Goal: Information Seeking & Learning: Check status

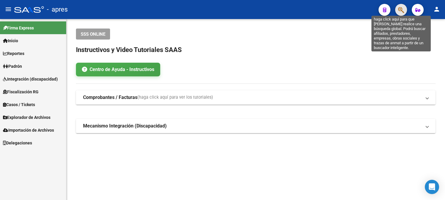
click at [401, 10] on icon "button" at bounding box center [401, 10] width 6 height 7
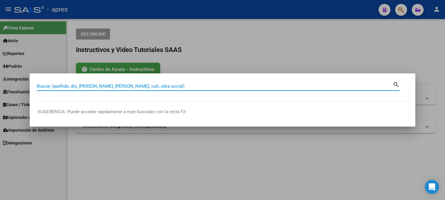
click at [128, 84] on input "Buscar (apellido, dni, [PERSON_NAME], [PERSON_NAME], cuit, obra social)" at bounding box center [215, 85] width 356 height 5
paste input "20237006683"
type input "20237006683"
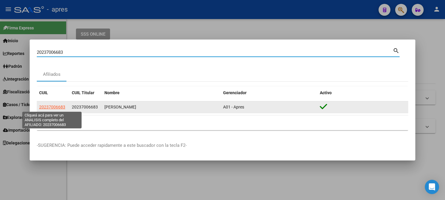
click at [53, 108] on span "20237006683" at bounding box center [52, 106] width 26 height 5
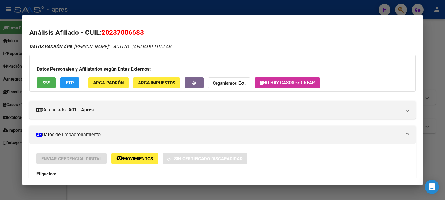
click at [46, 85] on span "SSS" at bounding box center [46, 82] width 8 height 5
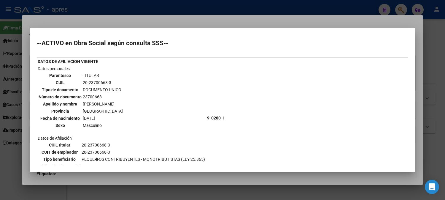
click at [190, 13] on div at bounding box center [222, 100] width 445 height 200
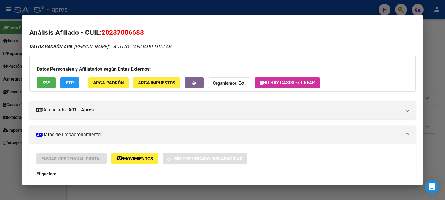
click at [214, 5] on div at bounding box center [222, 100] width 445 height 200
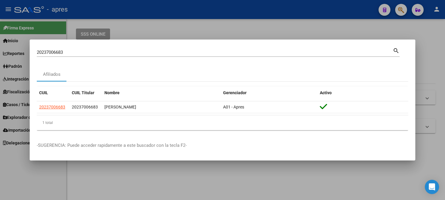
click at [106, 45] on mat-dialog-container "20237006683 Buscar (apellido, dni, cuil, nro traspaso, cuit, obra social) searc…" at bounding box center [223, 99] width 386 height 121
click at [105, 45] on mat-dialog-container "20237006683 Buscar (apellido, dni, cuil, nro traspaso, cuit, obra social) searc…" at bounding box center [223, 99] width 386 height 121
click at [307, 13] on div at bounding box center [222, 100] width 445 height 200
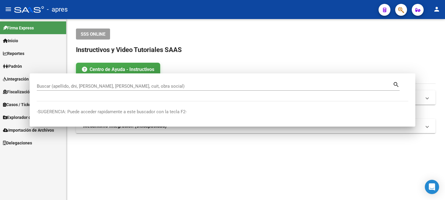
click at [307, 13] on div "- apres" at bounding box center [194, 9] width 360 height 13
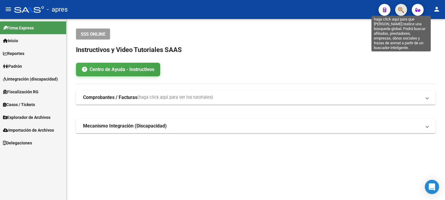
click at [400, 8] on icon "button" at bounding box center [401, 10] width 6 height 7
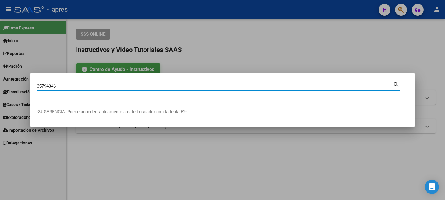
type input "35794346"
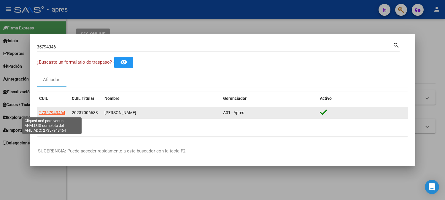
click at [48, 112] on span "27357943464" at bounding box center [52, 112] width 26 height 5
type textarea "27357943464"
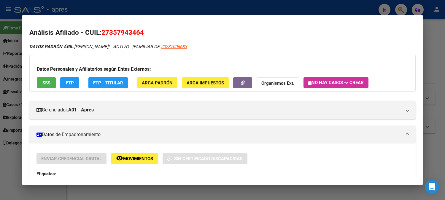
click at [43, 82] on span "SSS" at bounding box center [46, 82] width 8 height 5
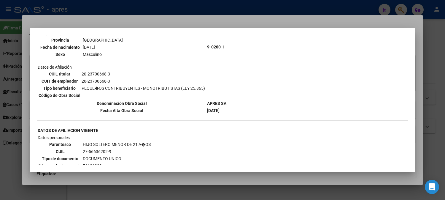
scroll to position [488, 0]
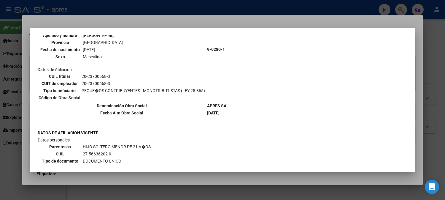
click at [171, 7] on div at bounding box center [222, 100] width 445 height 200
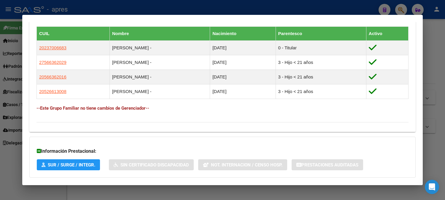
scroll to position [375, 0]
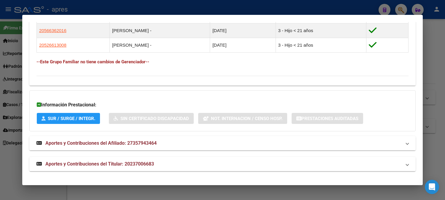
click at [72, 141] on span "Aportes y Contribuciones del Afiliado: 27357943464" at bounding box center [100, 143] width 111 height 6
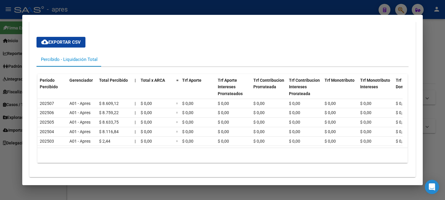
scroll to position [539, 0]
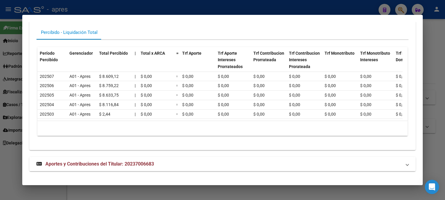
click at [120, 163] on span "Aportes y Contribuciones del Titular: 20237006683" at bounding box center [99, 164] width 109 height 6
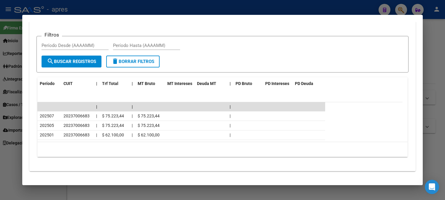
scroll to position [739, 0]
click at [329, 6] on div at bounding box center [222, 100] width 445 height 200
click at [329, 5] on div at bounding box center [222, 100] width 445 height 200
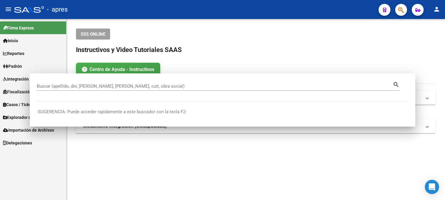
click at [329, 5] on div "- apres" at bounding box center [194, 9] width 360 height 13
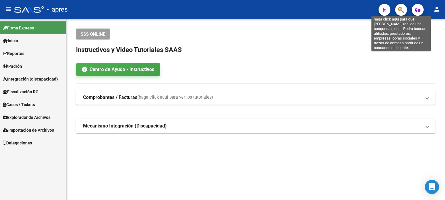
click at [400, 10] on icon "button" at bounding box center [401, 10] width 6 height 7
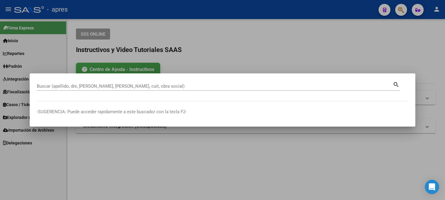
click at [177, 82] on div "Buscar (apellido, dni, [PERSON_NAME], [PERSON_NAME], cuit, obra social)" at bounding box center [215, 86] width 356 height 9
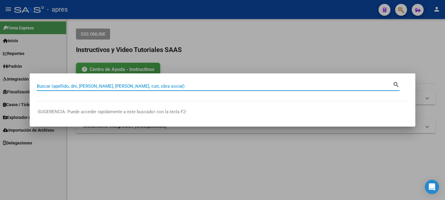
paste input "20286743227"
type input "20286743227"
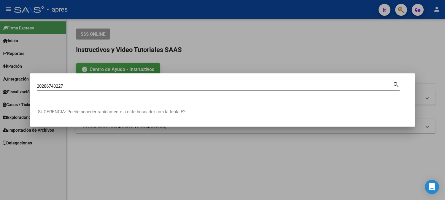
click at [395, 83] on mat-icon "search" at bounding box center [396, 83] width 7 height 7
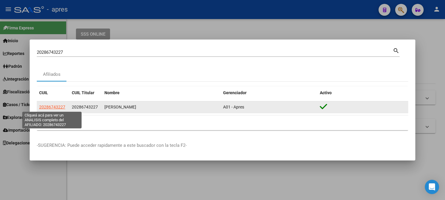
click at [55, 106] on span "20286743227" at bounding box center [52, 106] width 26 height 5
type textarea "20286743227"
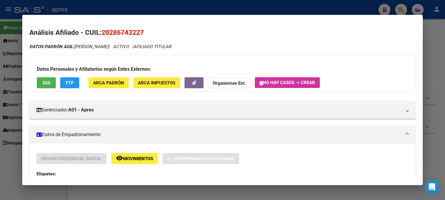
click at [50, 81] on span "SSS" at bounding box center [46, 82] width 8 height 5
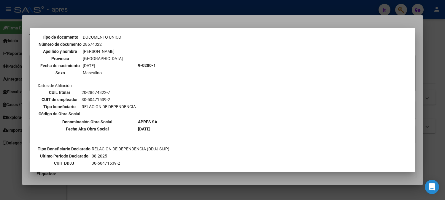
scroll to position [44, 0]
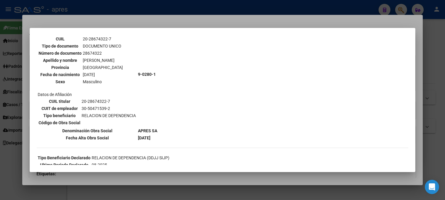
click at [325, 10] on div at bounding box center [222, 100] width 445 height 200
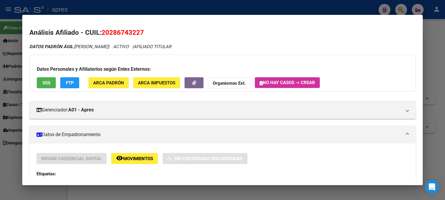
click at [325, 10] on div at bounding box center [222, 100] width 445 height 200
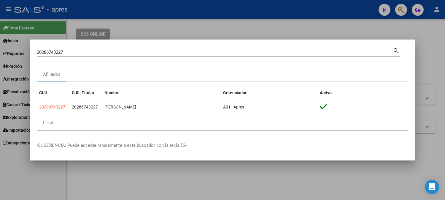
click at [325, 28] on div at bounding box center [222, 100] width 445 height 200
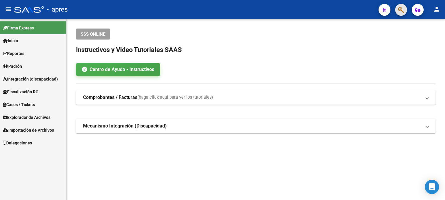
click at [395, 11] on button "button" at bounding box center [401, 10] width 12 height 12
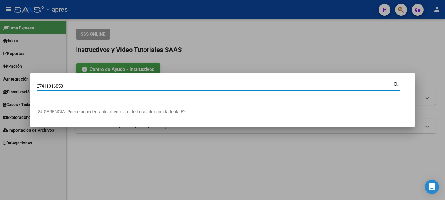
type input "27411316853"
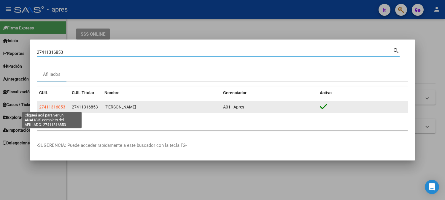
click at [61, 106] on span "27411316853" at bounding box center [52, 106] width 26 height 5
type textarea "27411316853"
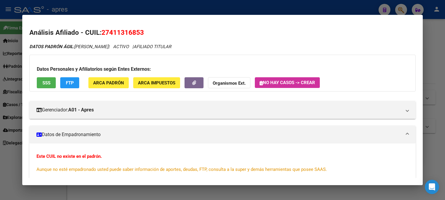
click at [50, 82] on button "SSS" at bounding box center [46, 82] width 19 height 11
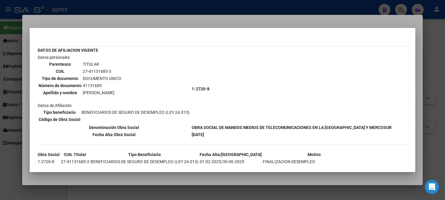
scroll to position [33, 0]
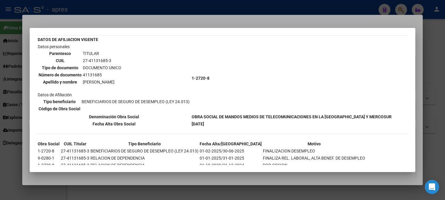
click at [247, 10] on div at bounding box center [222, 100] width 445 height 200
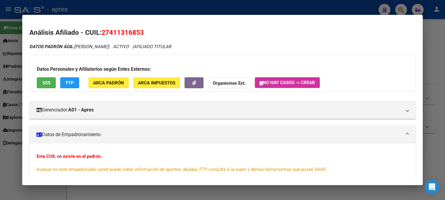
click at [254, 9] on div at bounding box center [222, 100] width 445 height 200
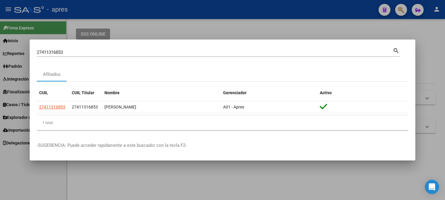
click at [350, 15] on div at bounding box center [222, 100] width 445 height 200
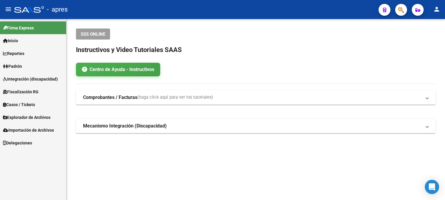
click at [398, 8] on button "button" at bounding box center [401, 10] width 12 height 12
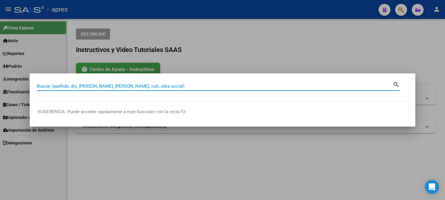
paste input "27411316853"
type input "27411316853"
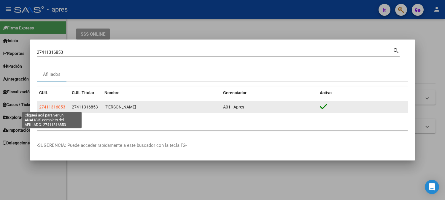
click at [50, 107] on span "27411316853" at bounding box center [52, 106] width 26 height 5
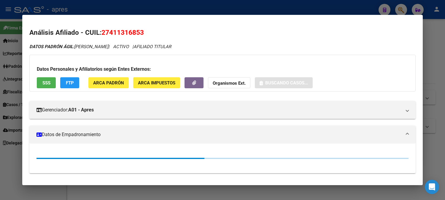
click at [49, 84] on span "SSS" at bounding box center [46, 82] width 8 height 5
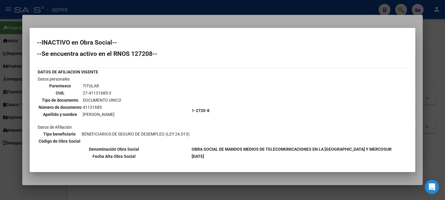
scroll to position [0, 0]
click at [234, 9] on div at bounding box center [222, 100] width 445 height 200
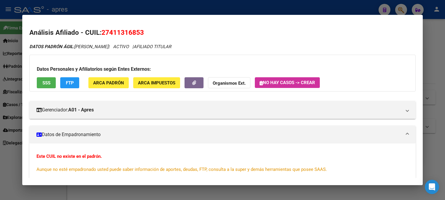
click at [234, 9] on div at bounding box center [222, 100] width 445 height 200
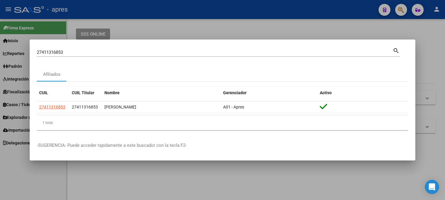
click at [310, 17] on div at bounding box center [222, 100] width 445 height 200
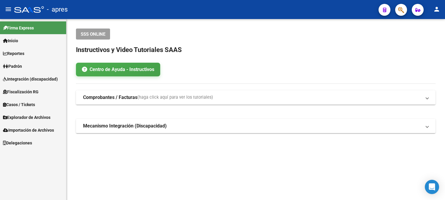
click at [398, 9] on icon "button" at bounding box center [401, 10] width 6 height 7
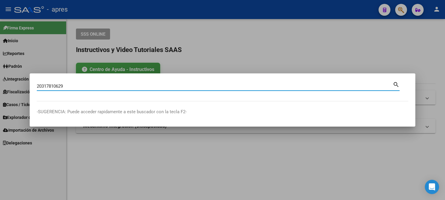
type input "20317810629"
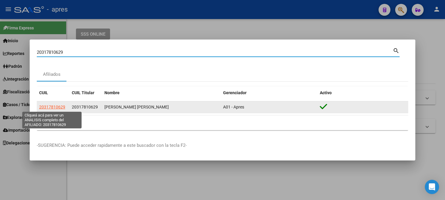
click at [49, 107] on span "20317810629" at bounding box center [52, 106] width 26 height 5
type textarea "20317810629"
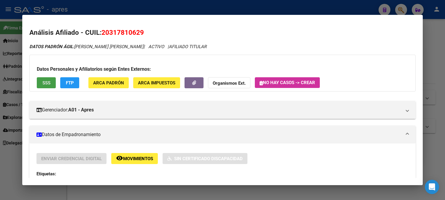
click at [49, 82] on span "SSS" at bounding box center [46, 82] width 8 height 5
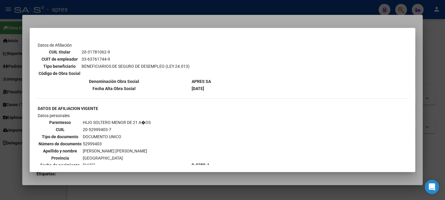
scroll to position [33, 0]
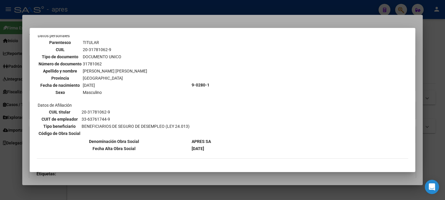
click at [239, 188] on div at bounding box center [222, 100] width 445 height 200
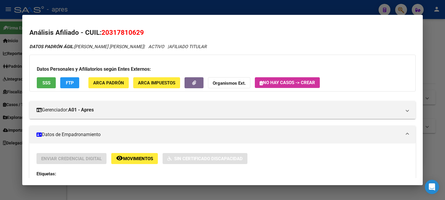
click at [239, 188] on div at bounding box center [222, 100] width 445 height 200
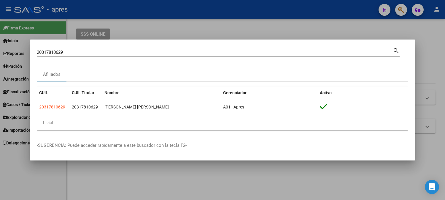
click at [239, 188] on div at bounding box center [222, 100] width 445 height 200
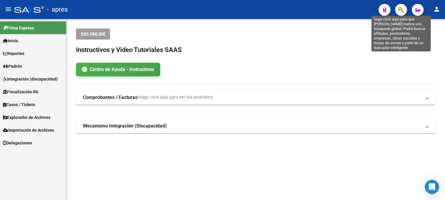
click at [403, 12] on icon "button" at bounding box center [401, 10] width 6 height 7
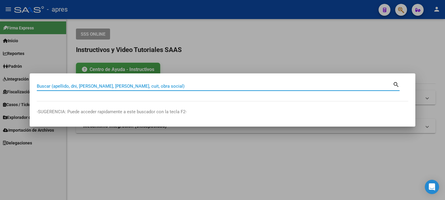
paste input "20427182143"
type input "20427182143"
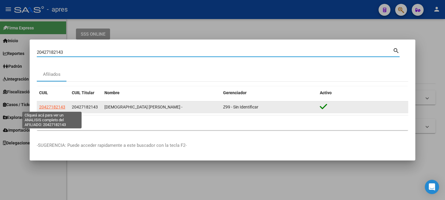
click at [54, 104] on span "20427182143" at bounding box center [52, 106] width 26 height 5
type textarea "20427182143"
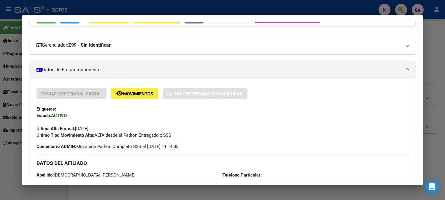
scroll to position [0, 0]
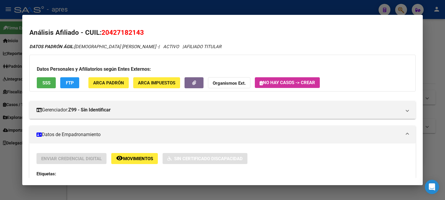
click at [46, 82] on span "SSS" at bounding box center [46, 82] width 8 height 5
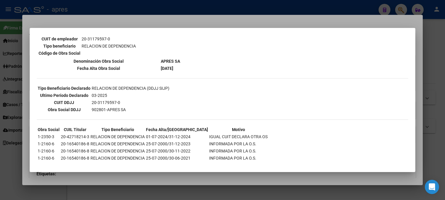
scroll to position [114, 0]
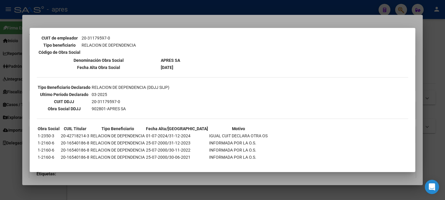
drag, startPoint x: 41, startPoint y: 127, endPoint x: 61, endPoint y: 124, distance: 20.7
click at [61, 125] on tbody "Obra Social CUIL Titular Tipo Beneficiario Fecha Alta/Baja Motivo 1-2350-3 20-4…" at bounding box center [152, 142] width 231 height 35
click at [163, 188] on div at bounding box center [222, 100] width 445 height 200
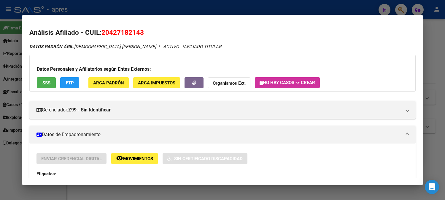
click at [163, 188] on div at bounding box center [222, 100] width 445 height 200
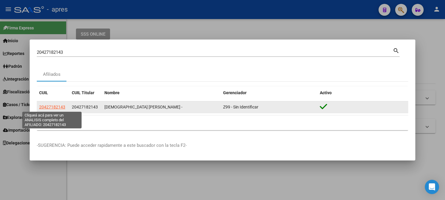
click at [60, 107] on span "20427182143" at bounding box center [52, 106] width 26 height 5
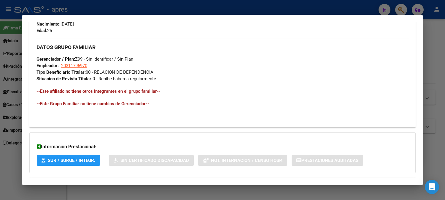
scroll to position [296, 0]
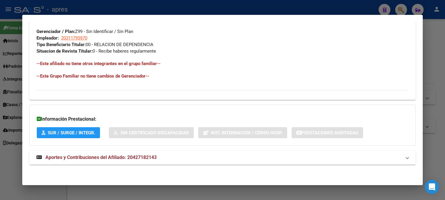
click at [69, 157] on span "Aportes y Contribuciones del Afiliado: 20427182143" at bounding box center [100, 157] width 111 height 6
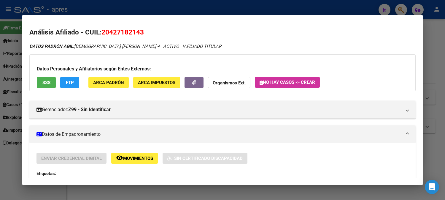
scroll to position [0, 0]
click at [51, 85] on button "SSS" at bounding box center [46, 82] width 19 height 11
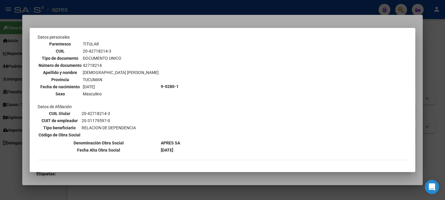
scroll to position [15, 0]
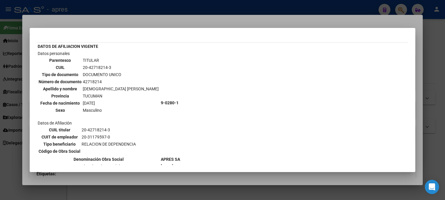
click at [145, 12] on div at bounding box center [222, 100] width 445 height 200
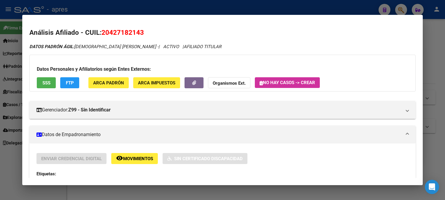
click at [145, 12] on div at bounding box center [222, 100] width 445 height 200
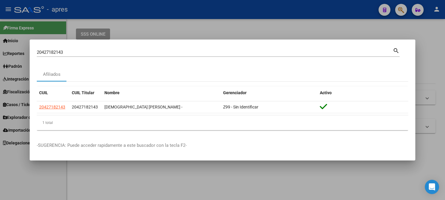
click at [266, 25] on div at bounding box center [222, 100] width 445 height 200
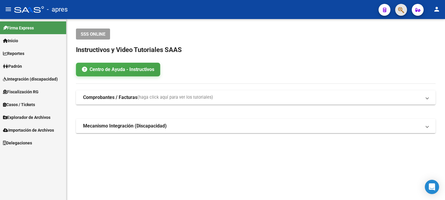
click at [397, 13] on button "button" at bounding box center [401, 10] width 12 height 12
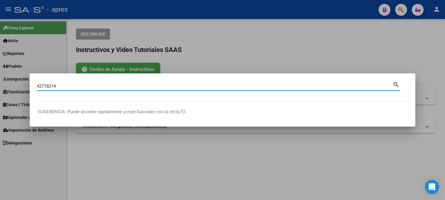
type input "42718214"
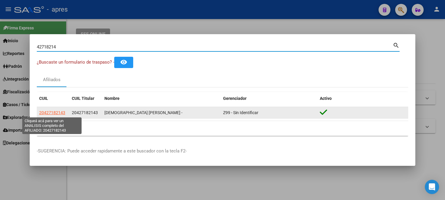
click at [55, 112] on span "20427182143" at bounding box center [52, 112] width 26 height 5
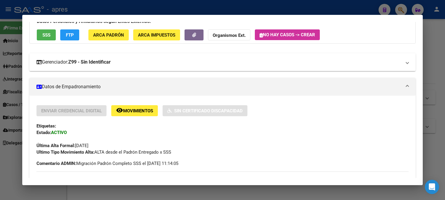
scroll to position [0, 0]
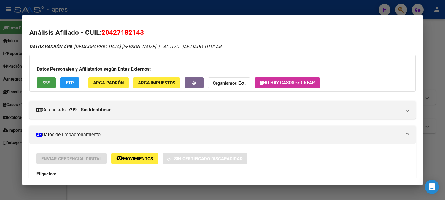
click at [45, 81] on span "SSS" at bounding box center [46, 82] width 8 height 5
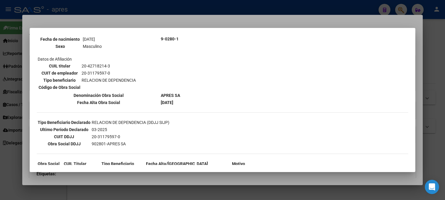
scroll to position [114, 0]
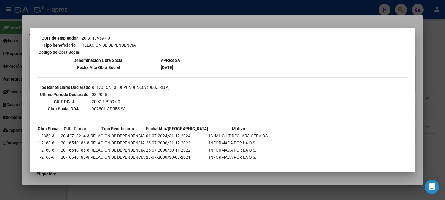
click at [134, 162] on div "--ACTIVO en Obra Social según consulta SSS-- DATOS DE AFILIACION VIGENTE Datos …" at bounding box center [222, 49] width 371 height 247
click at [135, 175] on div at bounding box center [222, 100] width 445 height 200
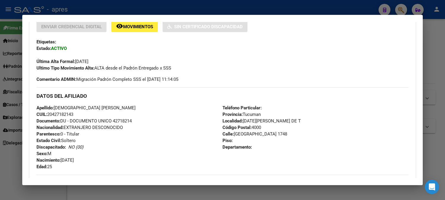
scroll to position [296, 0]
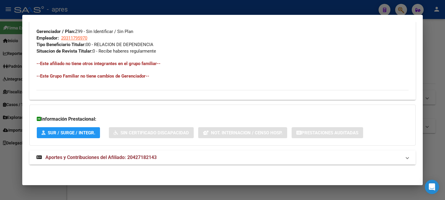
click at [91, 156] on span "Aportes y Contribuciones del Afiliado: 20427182143" at bounding box center [100, 157] width 111 height 6
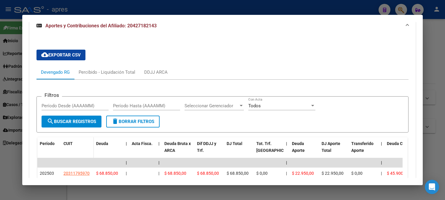
scroll to position [517, 0]
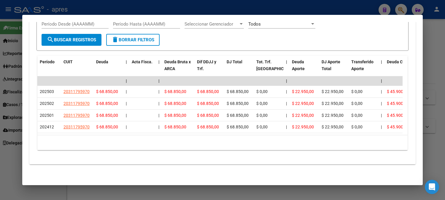
click at [301, 14] on div at bounding box center [222, 100] width 445 height 200
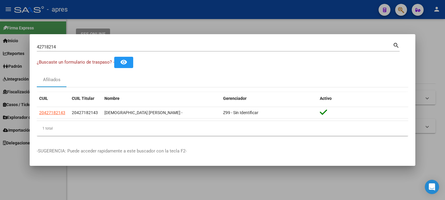
click at [301, 9] on div at bounding box center [222, 100] width 445 height 200
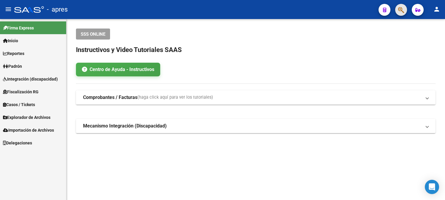
click at [405, 9] on button "button" at bounding box center [401, 10] width 12 height 12
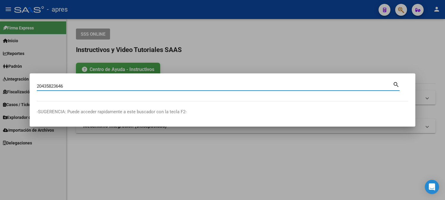
type input "20435823646"
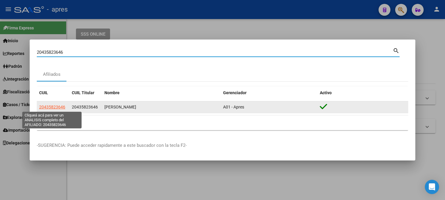
click at [51, 106] on span "20435823646" at bounding box center [52, 106] width 26 height 5
type textarea "20435823646"
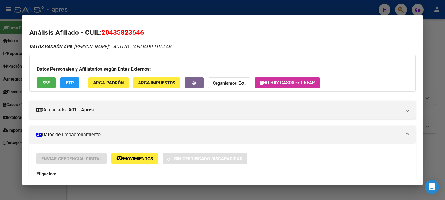
click at [45, 80] on span "SSS" at bounding box center [46, 82] width 8 height 5
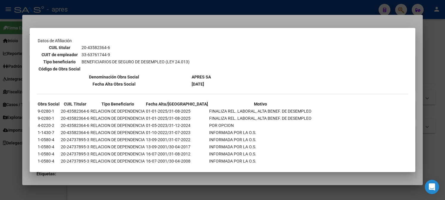
scroll to position [99, 0]
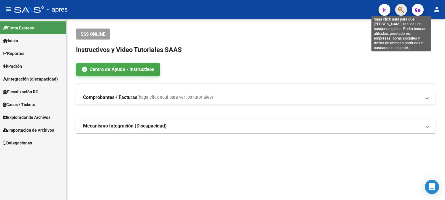
click at [400, 9] on icon "button" at bounding box center [401, 10] width 6 height 7
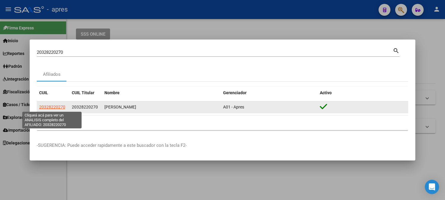
click at [55, 109] on span "20328220270" at bounding box center [52, 106] width 26 height 5
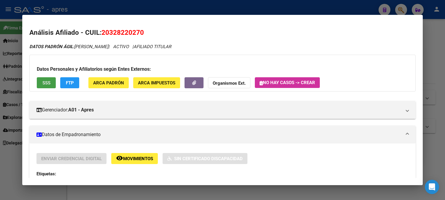
click at [45, 85] on span "SSS" at bounding box center [46, 82] width 8 height 5
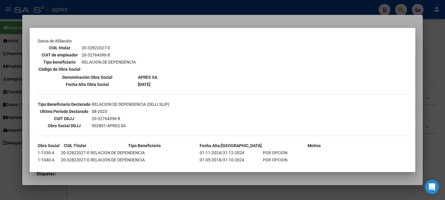
scroll to position [99, 0]
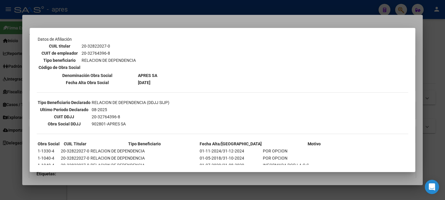
click at [247, 6] on div at bounding box center [222, 100] width 445 height 200
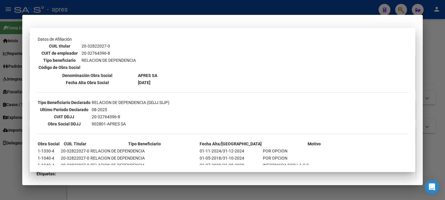
click at [247, 6] on div at bounding box center [222, 100] width 445 height 200
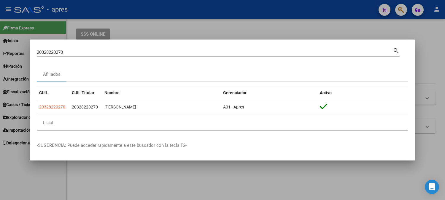
click at [360, 43] on mat-dialog-container "20328220270 Buscar (apellido, dni, cuil, nro traspaso, cuit, obra social) searc…" at bounding box center [223, 99] width 386 height 121
click at [354, 58] on div "20328220270 Buscar (apellido, dni, cuil, nro traspaso, cuit, obra social) search" at bounding box center [218, 55] width 363 height 16
click at [90, 53] on input "20328220270" at bounding box center [215, 52] width 356 height 5
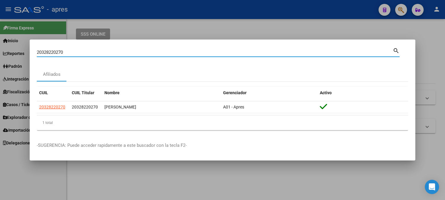
click at [90, 53] on input "20328220270" at bounding box center [215, 52] width 356 height 5
paste input "3698386"
type input "20336983860"
